Goal: Find specific page/section: Find specific page/section

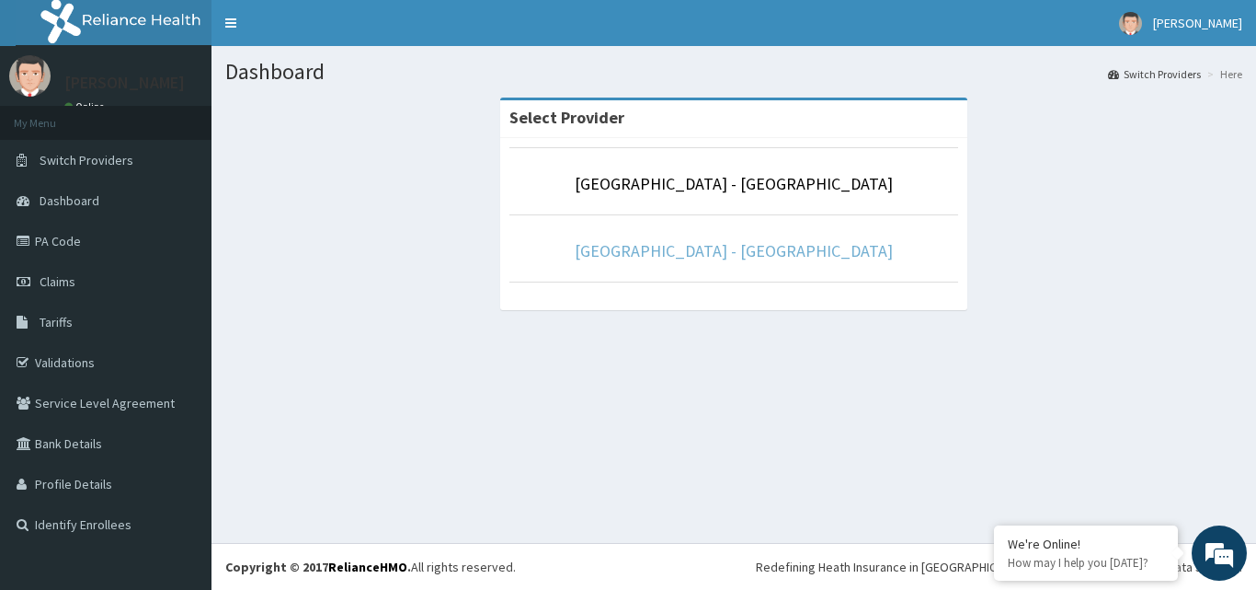
click at [712, 246] on link "[GEOGRAPHIC_DATA] - [GEOGRAPHIC_DATA]" at bounding box center [734, 250] width 318 height 21
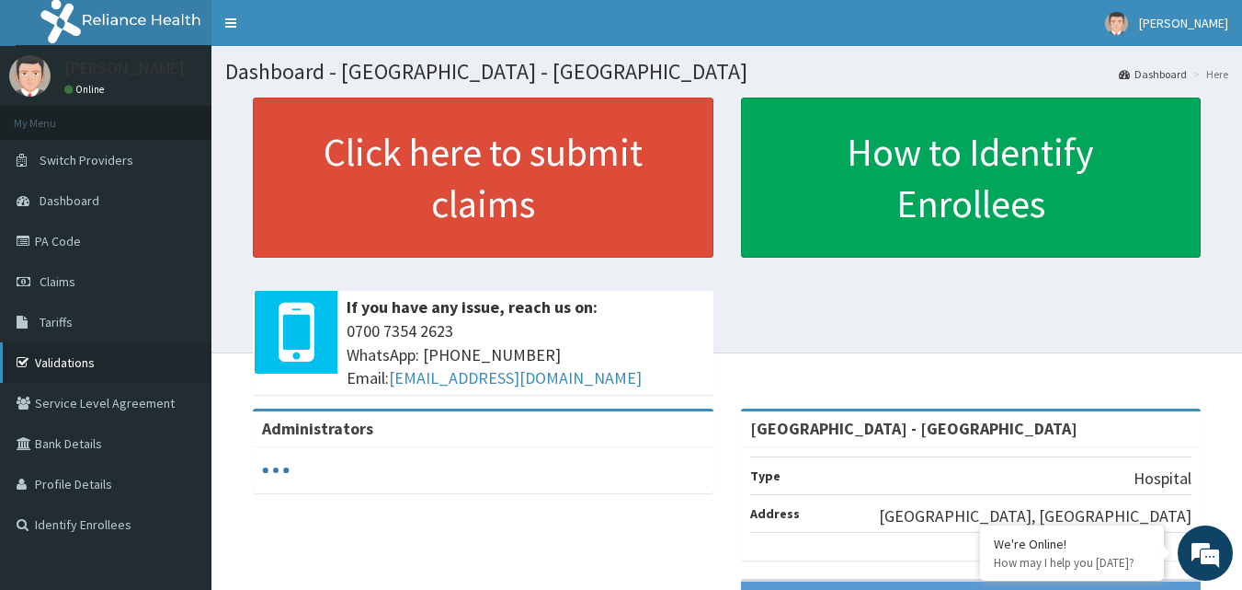
click at [60, 360] on link "Validations" at bounding box center [106, 362] width 212 height 40
